Goal: Task Accomplishment & Management: Use online tool/utility

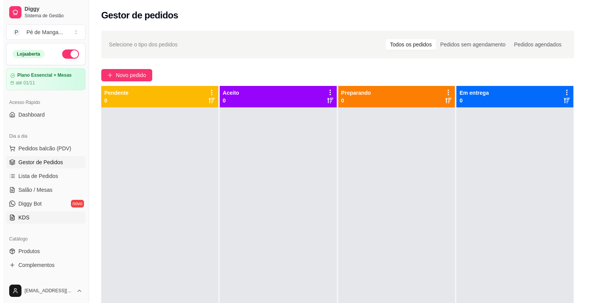
scroll to position [18, 0]
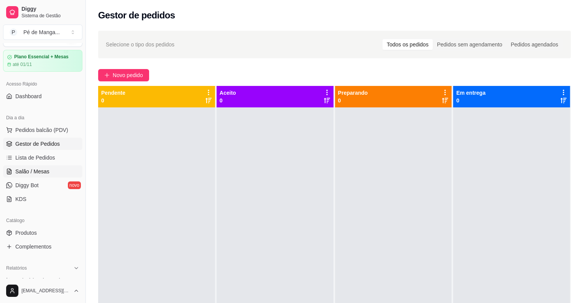
click at [50, 168] on link "Salão / Mesas" at bounding box center [42, 171] width 79 height 12
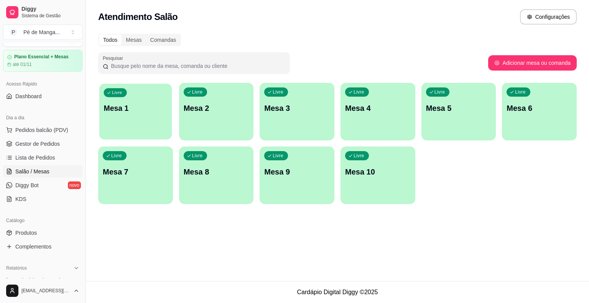
click at [160, 107] on p "Mesa 1" at bounding box center [136, 108] width 64 height 10
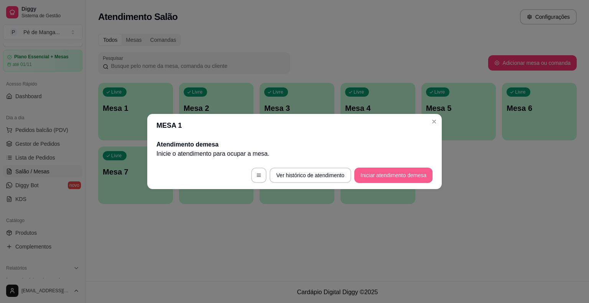
click at [372, 173] on button "Iniciar atendimento de mesa" at bounding box center [393, 175] width 78 height 15
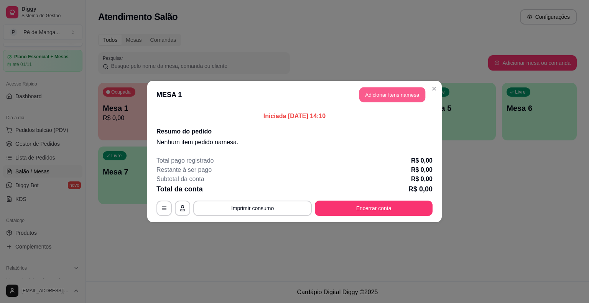
click at [400, 94] on button "Adicionar itens na mesa" at bounding box center [392, 94] width 66 height 15
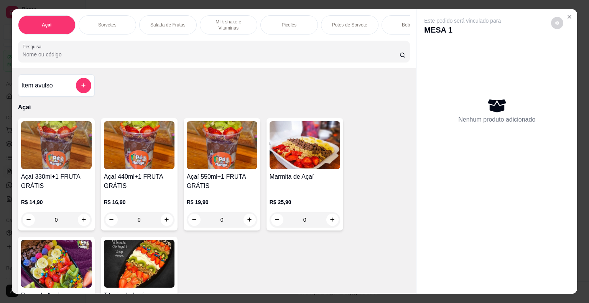
click at [112, 25] on div "Sorvetes" at bounding box center [108, 24] width 58 height 19
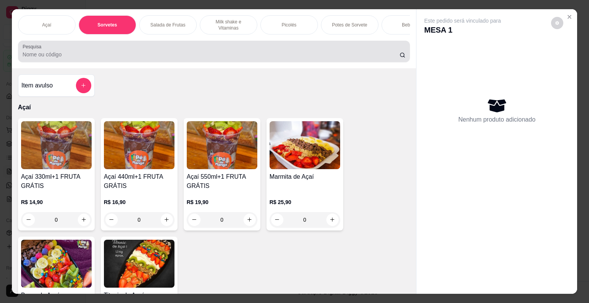
scroll to position [18, 0]
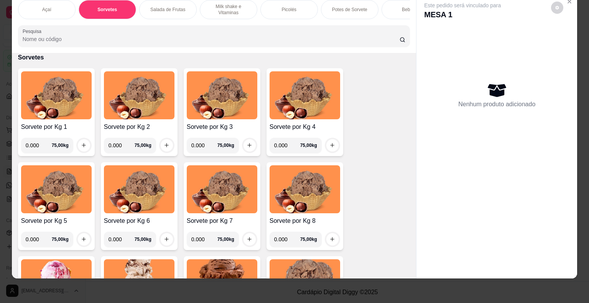
click at [32, 148] on input "0.000" at bounding box center [39, 145] width 26 height 15
click at [35, 145] on input "0.000" at bounding box center [39, 145] width 26 height 15
type input "0.152"
click at [84, 146] on button "increase-product-quantity" at bounding box center [84, 145] width 12 height 12
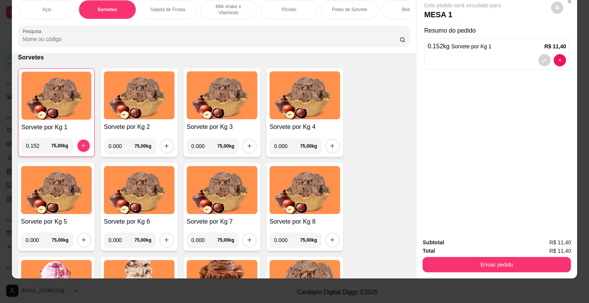
click at [121, 144] on input "0.000" at bounding box center [122, 145] width 26 height 15
type input "0.084"
click at [164, 145] on icon "increase-product-quantity" at bounding box center [167, 146] width 6 height 6
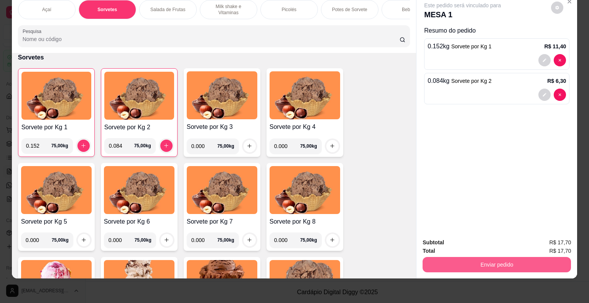
click at [473, 257] on button "Enviar pedido" at bounding box center [497, 264] width 148 height 15
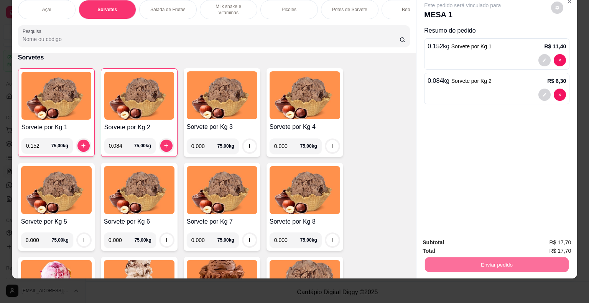
click at [549, 240] on button "Enviar pedido" at bounding box center [551, 240] width 43 height 15
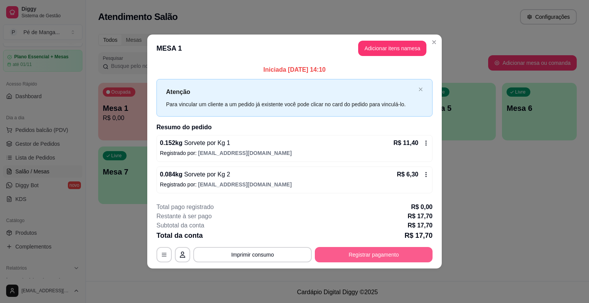
click at [364, 261] on button "Registrar pagamento" at bounding box center [374, 254] width 118 height 15
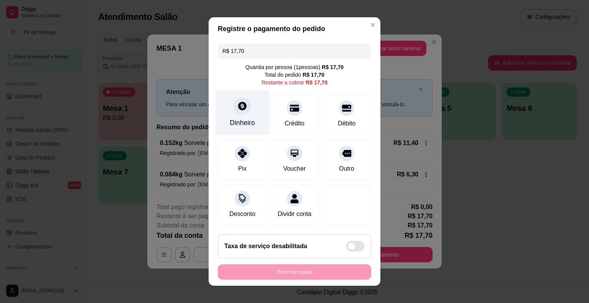
click at [250, 117] on div "Dinheiro" at bounding box center [243, 113] width 54 height 45
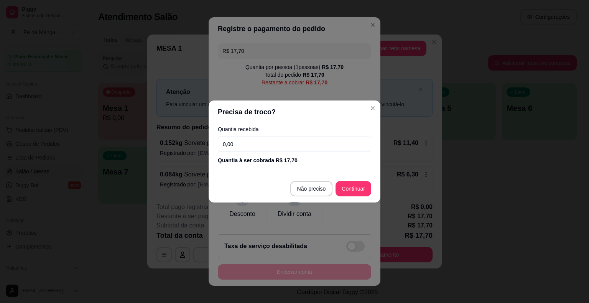
click at [262, 152] on input "0,00" at bounding box center [294, 144] width 153 height 15
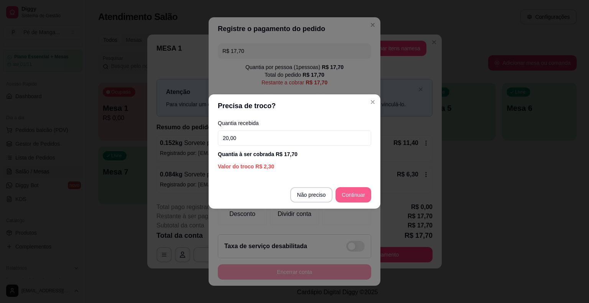
type input "20,00"
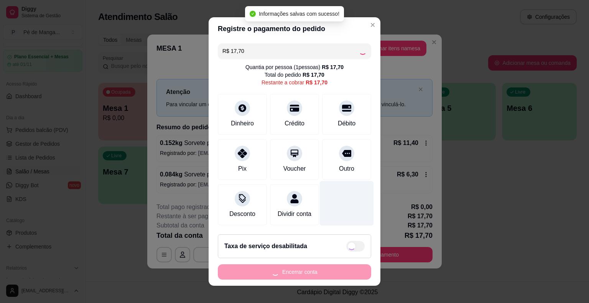
type input "R$ 0,00"
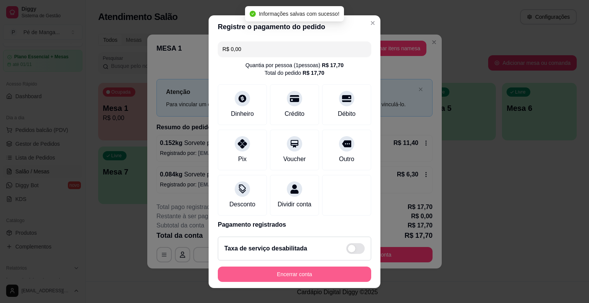
click at [310, 279] on button "Encerrar conta" at bounding box center [294, 274] width 153 height 15
